Goal: Complete application form

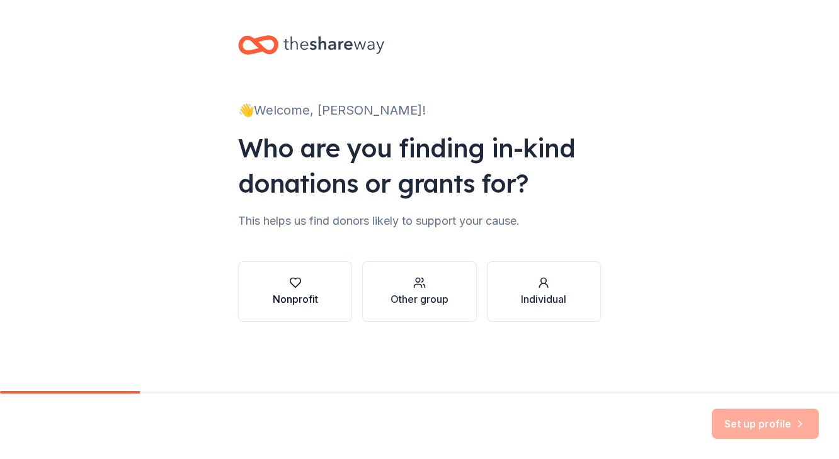
click at [310, 301] on div "Nonprofit" at bounding box center [295, 299] width 45 height 15
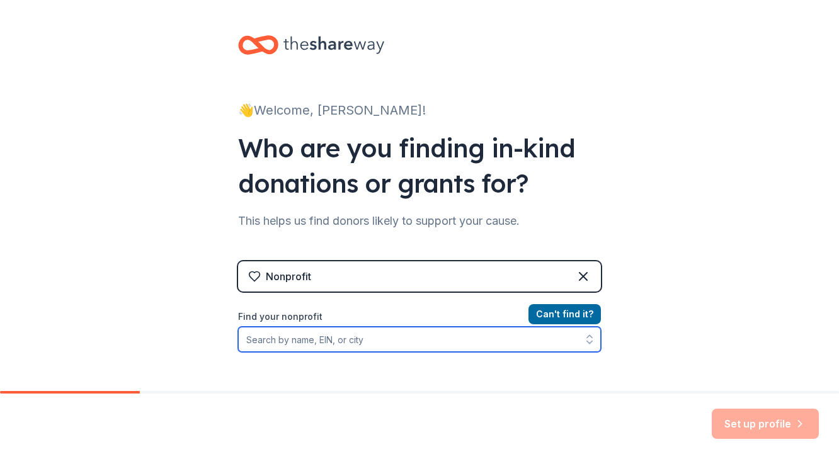
click at [358, 339] on input "Find your nonprofit" at bounding box center [419, 339] width 363 height 25
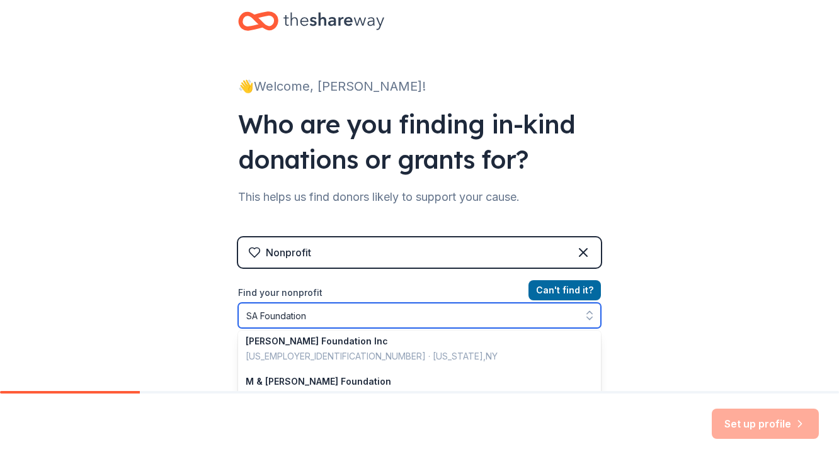
scroll to position [122, 0]
drag, startPoint x: 319, startPoint y: 316, endPoint x: 222, endPoint y: 310, distance: 97.8
click at [222, 310] on div "👋 Welcome, [PERSON_NAME]! Who are you finding in-kind donations or grants for? …" at bounding box center [419, 245] width 403 height 538
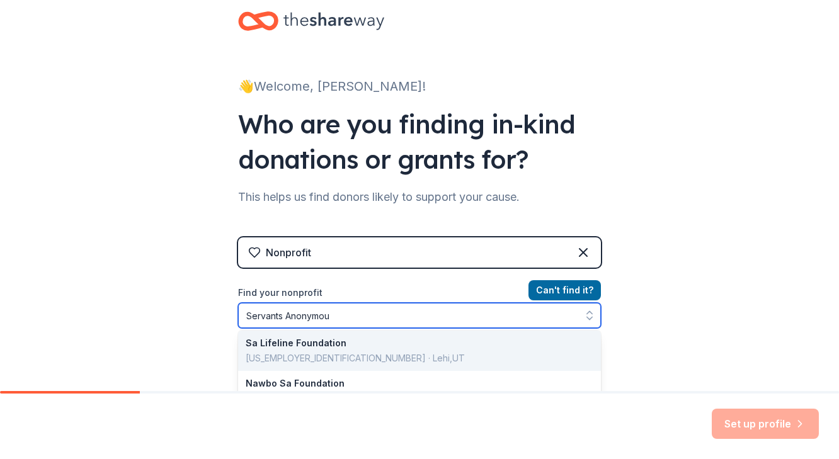
scroll to position [0, 0]
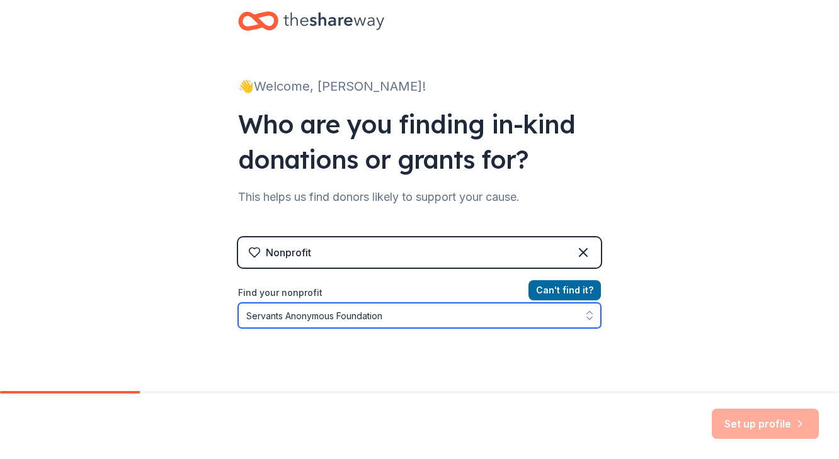
drag, startPoint x: 390, startPoint y: 313, endPoint x: 130, endPoint y: 298, distance: 260.5
click at [130, 298] on div "👋 Welcome, [PERSON_NAME]! Who are you finding in-kind donations or grants for? …" at bounding box center [419, 245] width 839 height 538
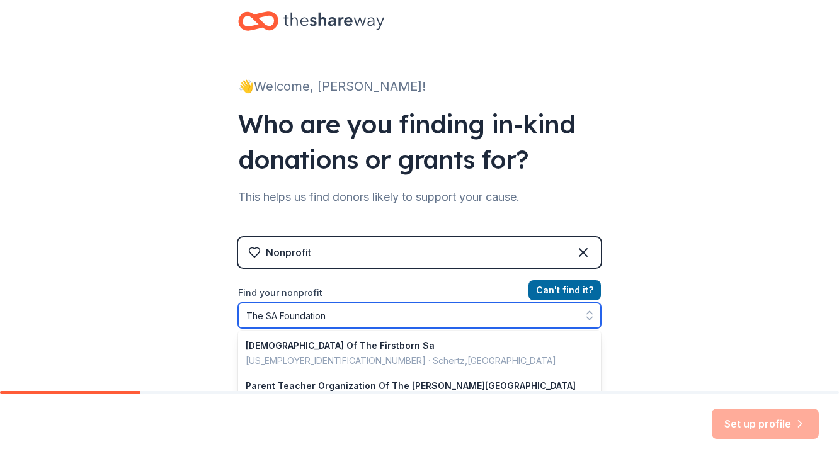
type input "The SA Foundation"
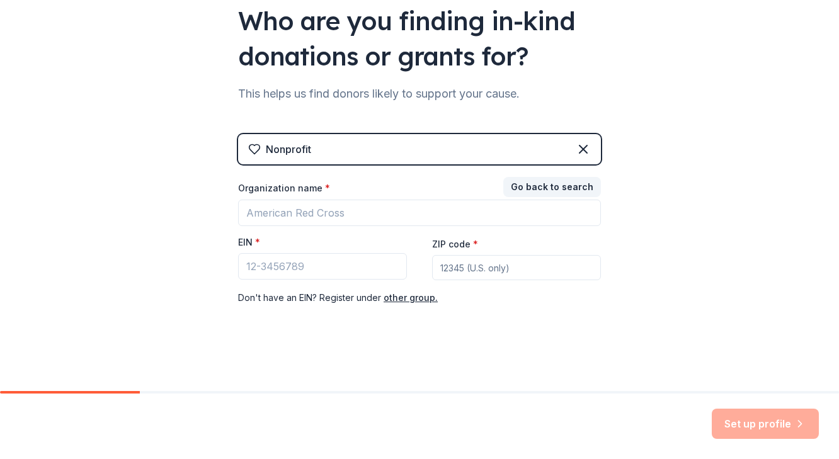
scroll to position [127, 0]
click at [266, 263] on input "EIN *" at bounding box center [322, 267] width 169 height 26
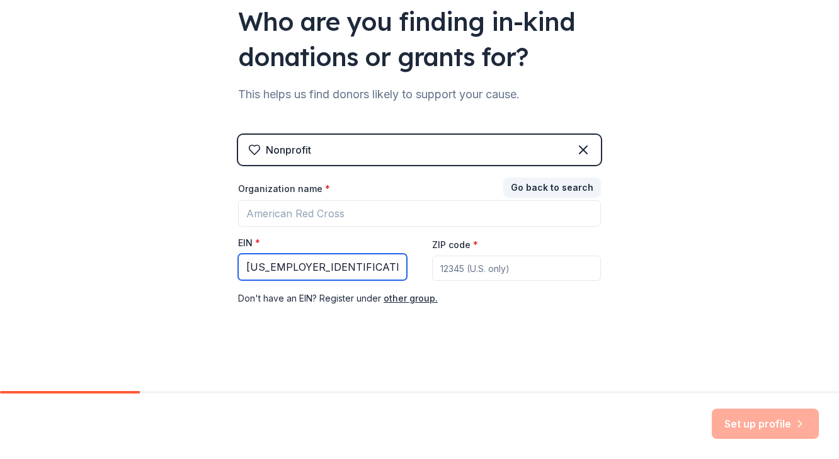
type input "[US_EMPLOYER_IDENTIFICATION_NUMBER]"
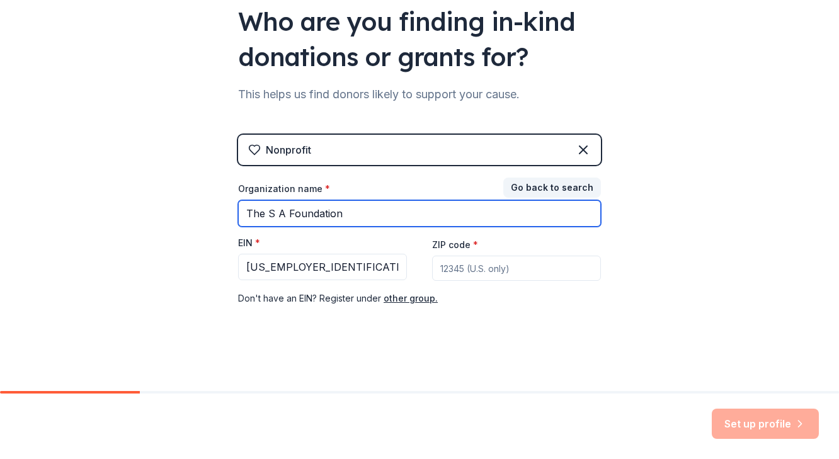
type input "The S A Foundation"
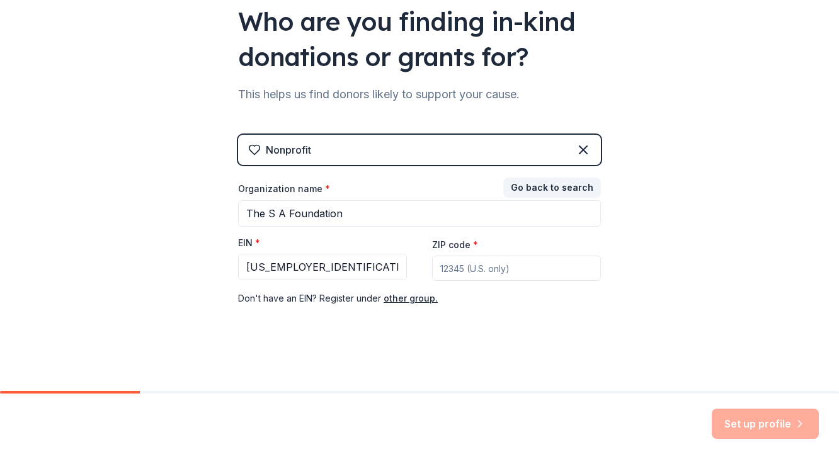
click at [528, 273] on input "ZIP code *" at bounding box center [516, 268] width 169 height 25
type input "00000"
click at [771, 431] on div "Set up profile" at bounding box center [764, 424] width 107 height 30
drag, startPoint x: 495, startPoint y: 270, endPoint x: 422, endPoint y: 266, distance: 73.8
click at [422, 266] on div "Organization name * The S A Foundation EIN * [US_EMPLOYER_IDENTIFICATION_NUMBER…" at bounding box center [419, 257] width 363 height 149
